Goal: Information Seeking & Learning: Learn about a topic

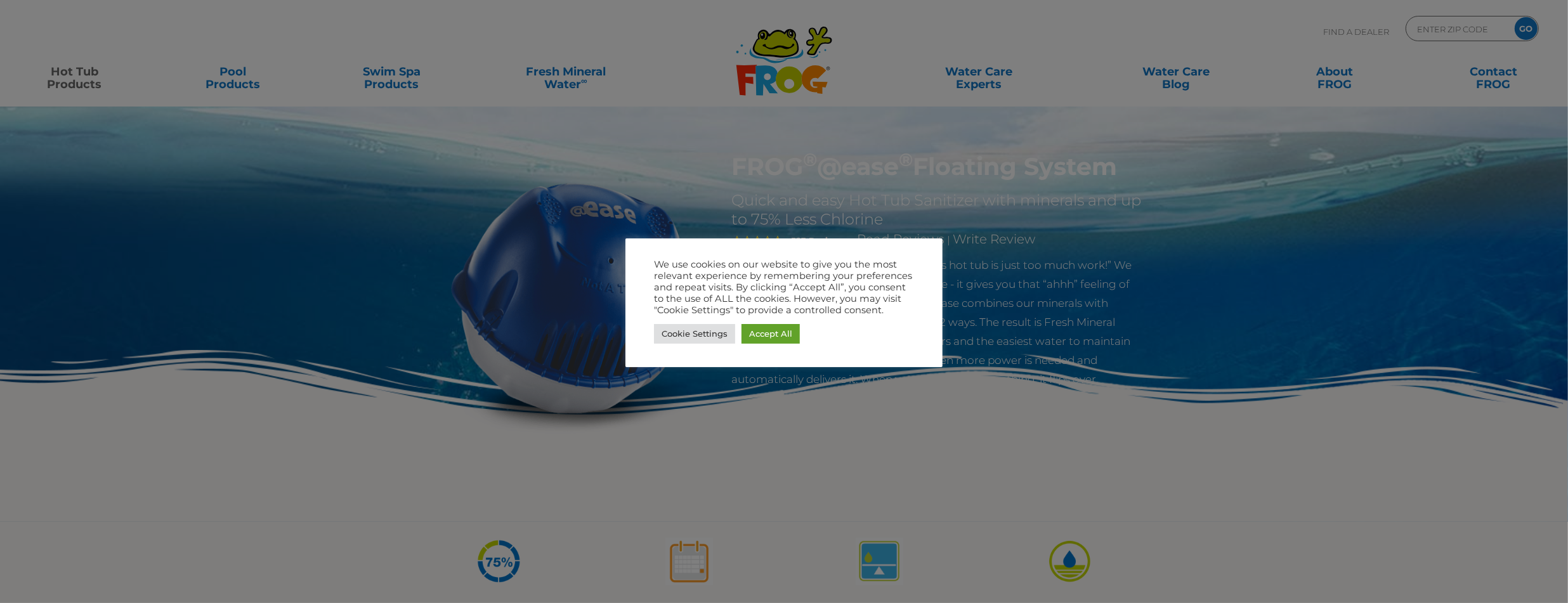
click at [70, 81] on div at bounding box center [784, 301] width 1568 height 603
click at [703, 335] on link "Cookie Settings" at bounding box center [694, 334] width 81 height 20
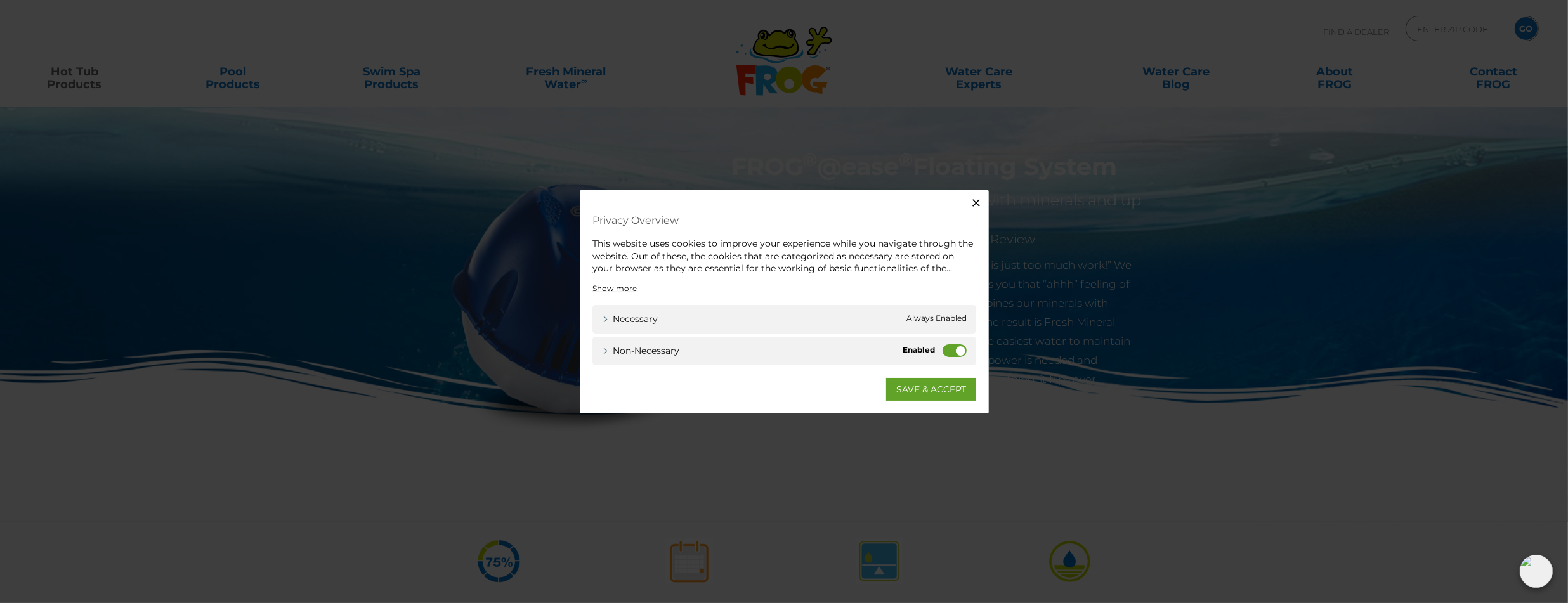
click at [955, 351] on label "Non-necessary" at bounding box center [954, 350] width 24 height 13
click at [0, 0] on input "Non-necessary" at bounding box center [0, 0] width 0 height 0
click at [930, 387] on link "SAVE & ACCEPT" at bounding box center [931, 388] width 90 height 23
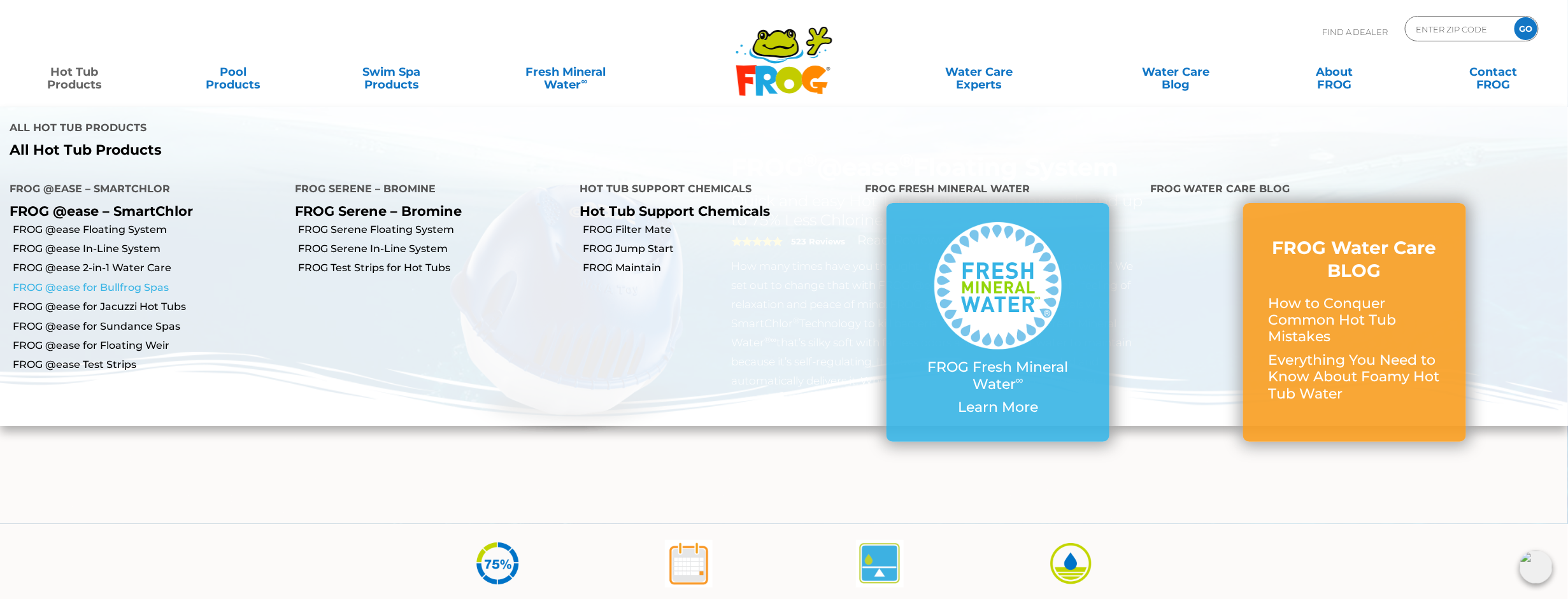
click at [103, 289] on link "FROG @ease for Bullfrog Spas" at bounding box center [148, 288] width 272 height 14
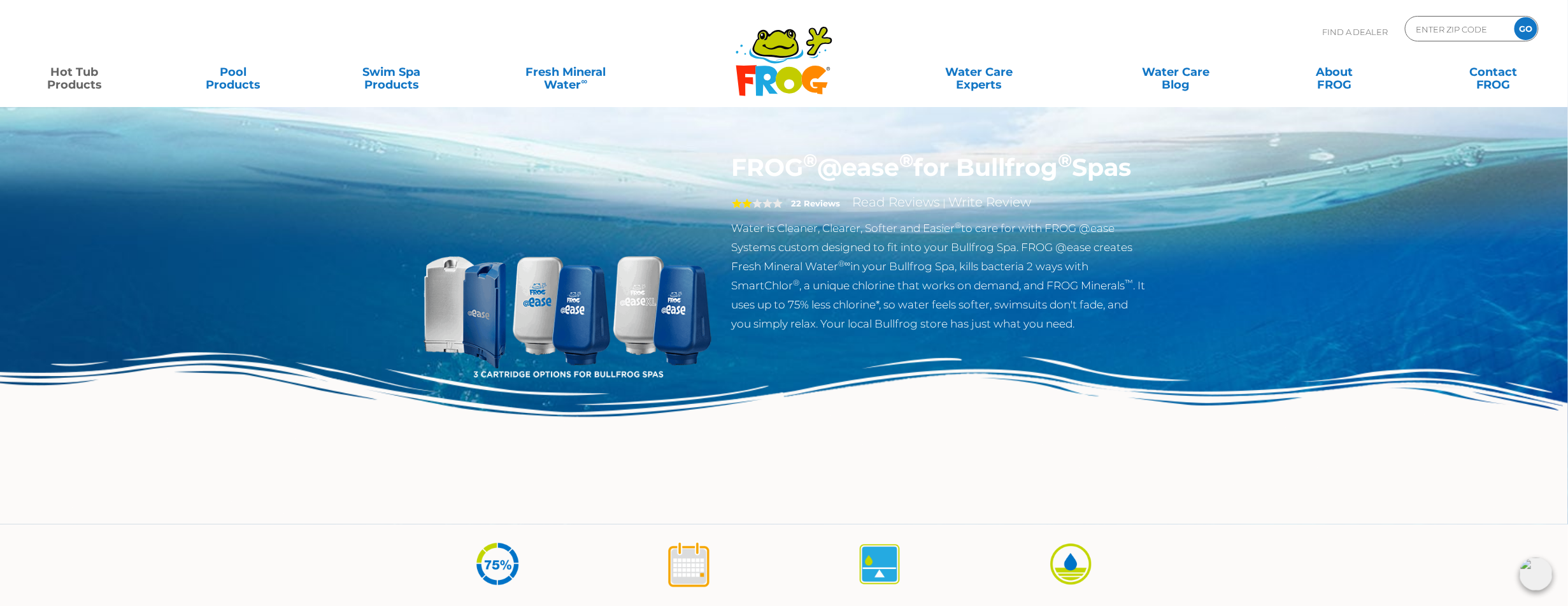
click at [470, 323] on img at bounding box center [566, 298] width 292 height 292
click at [470, 326] on img at bounding box center [566, 298] width 292 height 292
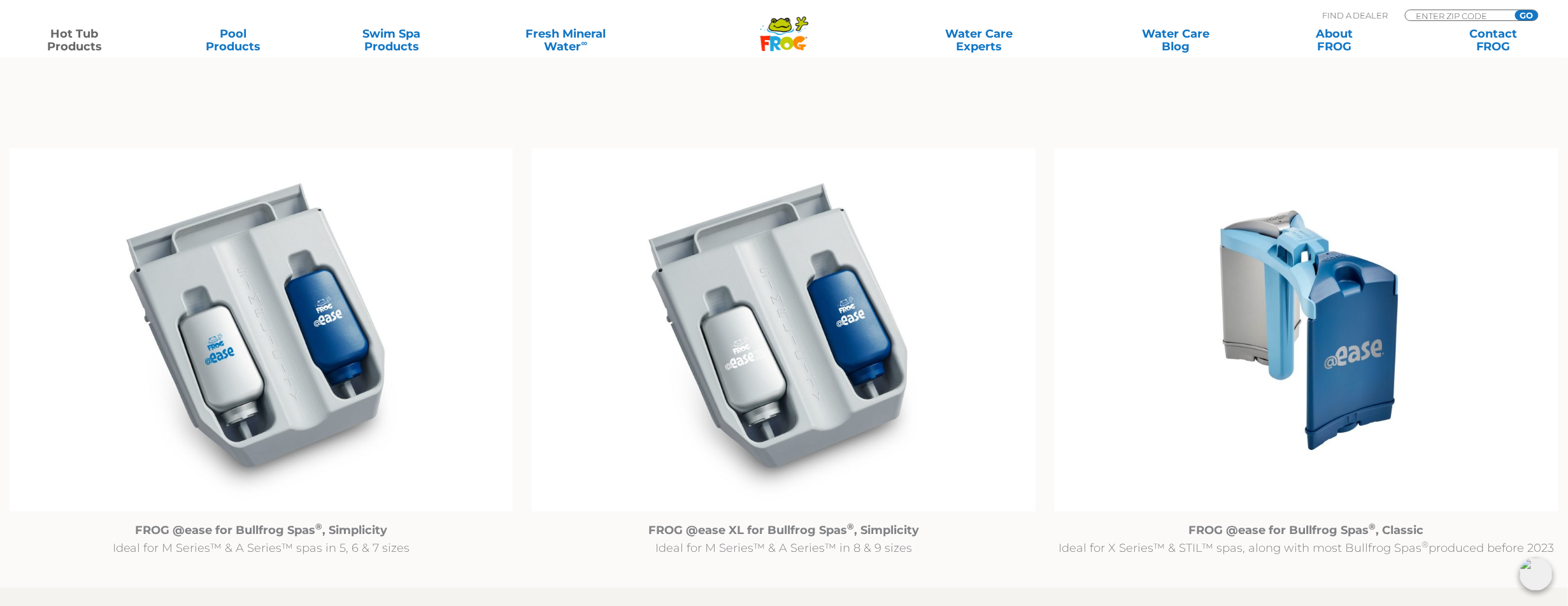
scroll to position [1316, 0]
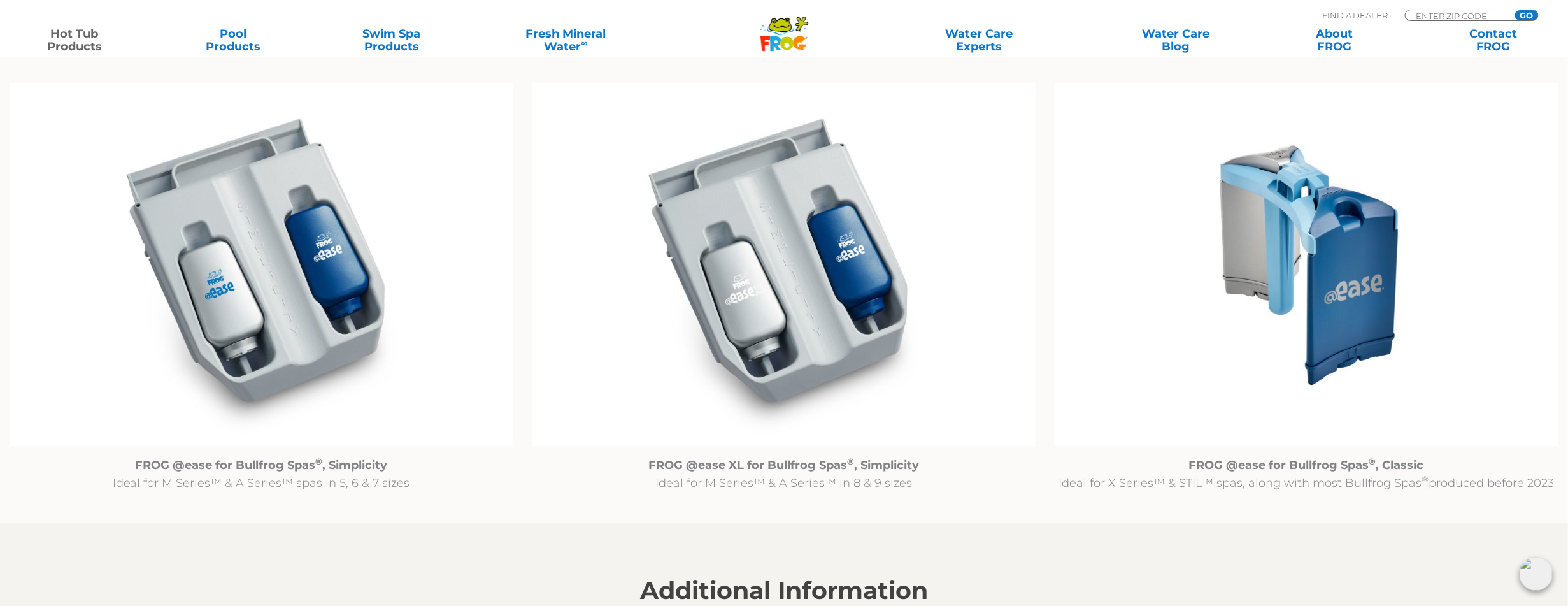
click at [1284, 329] on img at bounding box center [1307, 266] width 504 height 364
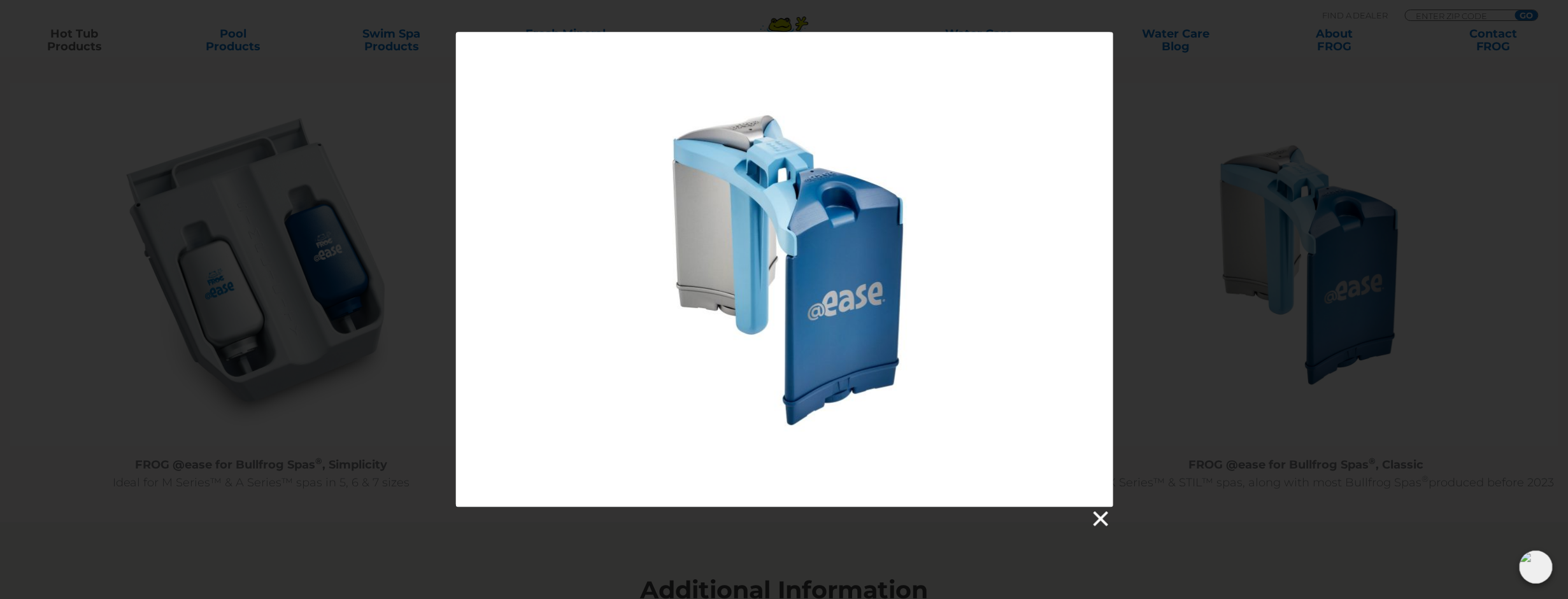
click at [1096, 521] on link at bounding box center [1100, 519] width 19 height 19
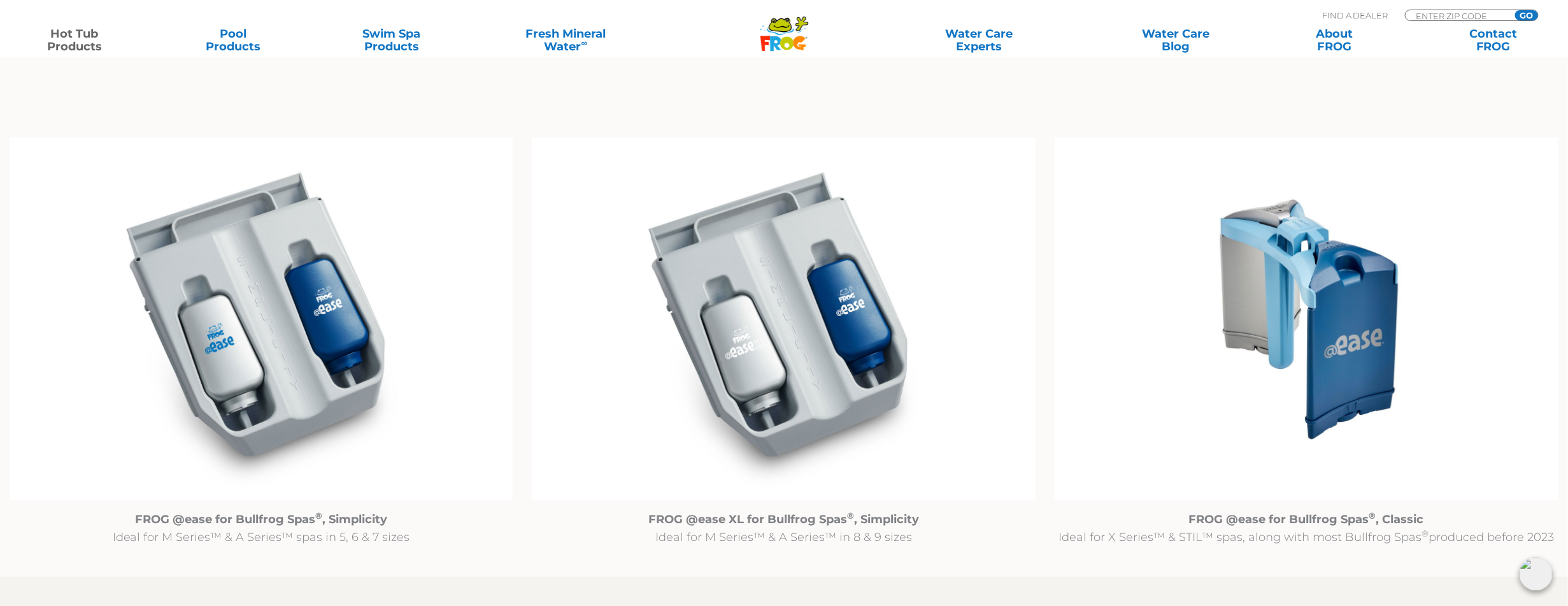
scroll to position [1275, 0]
